Goal: Find contact information: Find contact information

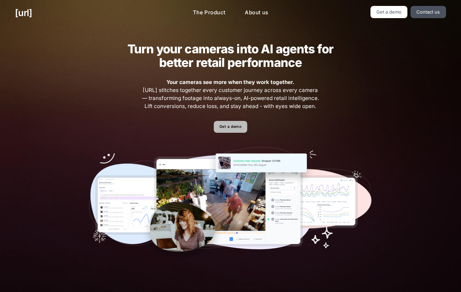
scroll to position [0, 0]
click at [234, 128] on link "Get a demo" at bounding box center [230, 127] width 33 height 12
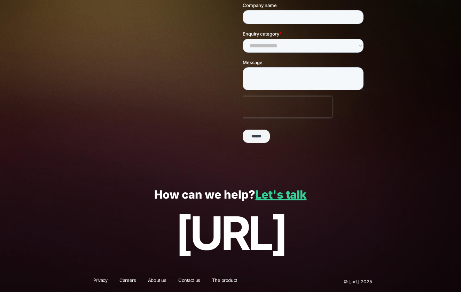
scroll to position [130, 0]
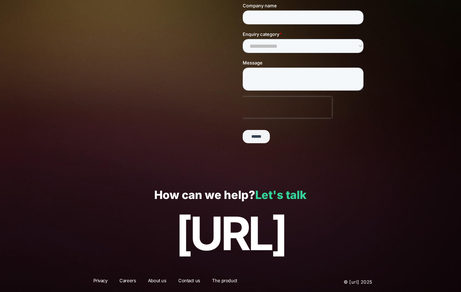
click at [278, 195] on link "Let's talk" at bounding box center [280, 195] width 51 height 14
